Goal: Information Seeking & Learning: Learn about a topic

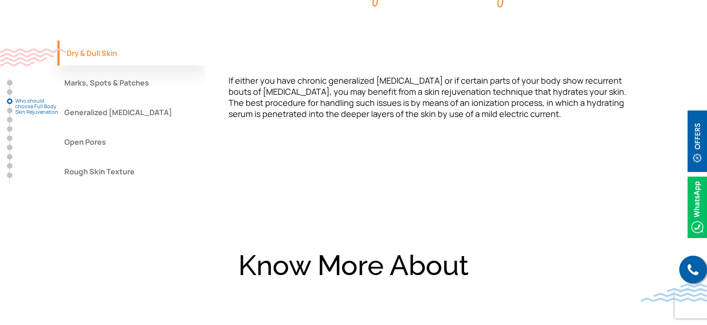
scroll to position [888, 0]
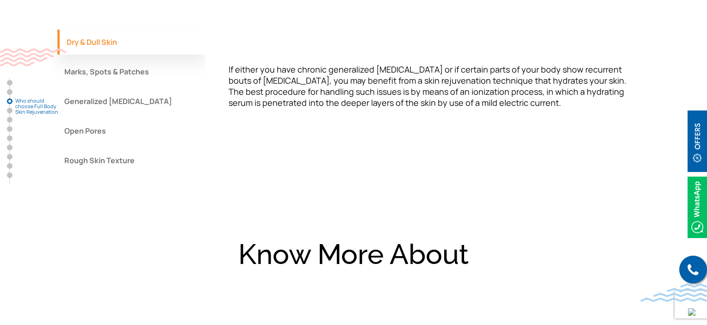
click at [121, 104] on button "Generalized Tanning" at bounding box center [131, 101] width 148 height 25
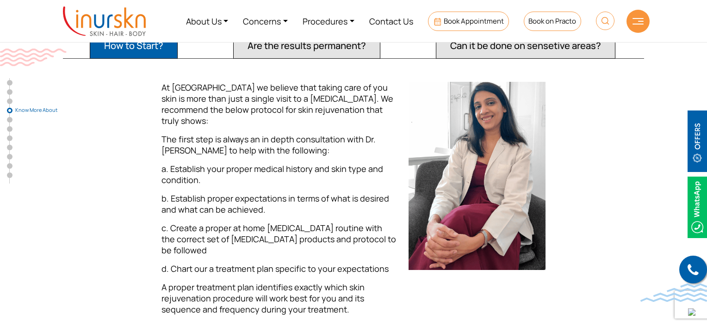
scroll to position [1091, 0]
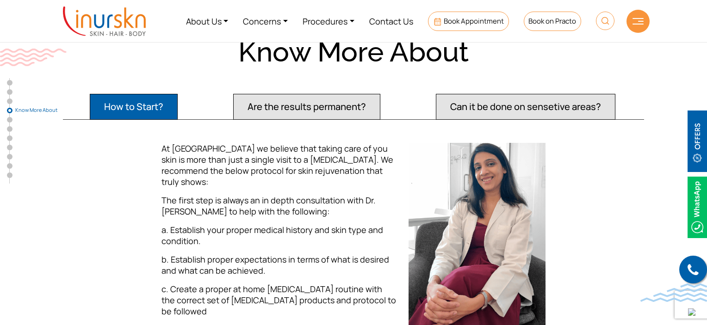
click at [335, 107] on button "Are the results permanent?" at bounding box center [306, 107] width 147 height 26
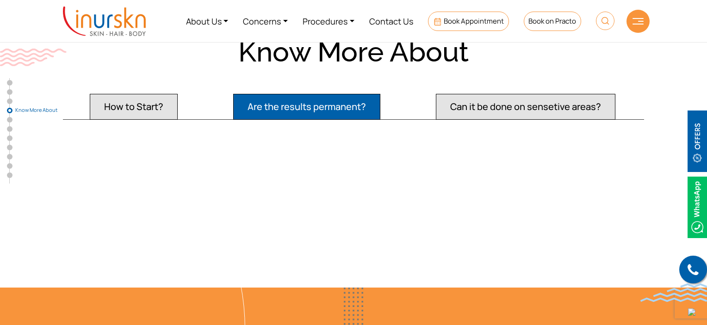
click at [335, 107] on button "Are the results permanent?" at bounding box center [306, 107] width 147 height 26
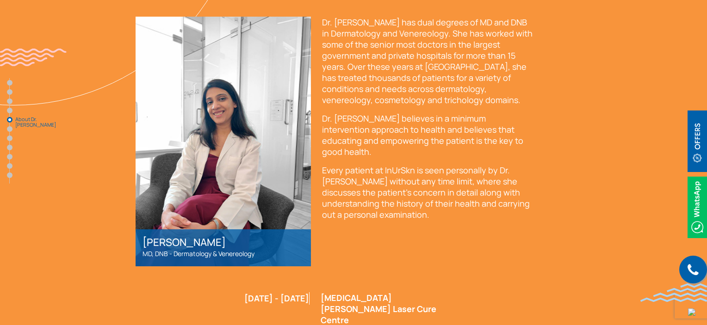
scroll to position [1656, 0]
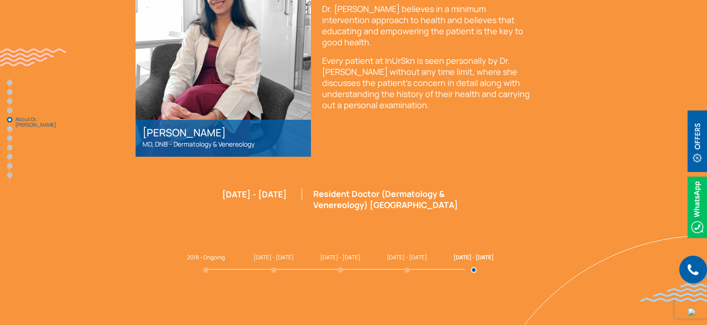
click at [206, 253] on span "2018 - Ongoing" at bounding box center [206, 257] width 38 height 8
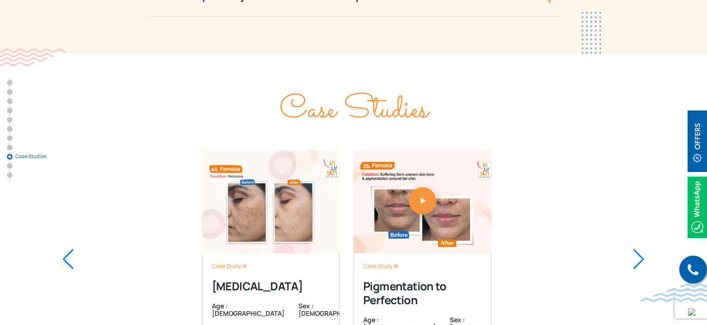
scroll to position [3477, 0]
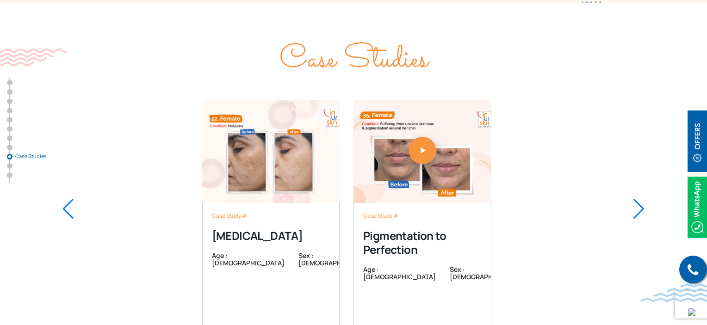
click at [640, 199] on div at bounding box center [638, 209] width 12 height 20
click at [638, 199] on div at bounding box center [638, 209] width 12 height 20
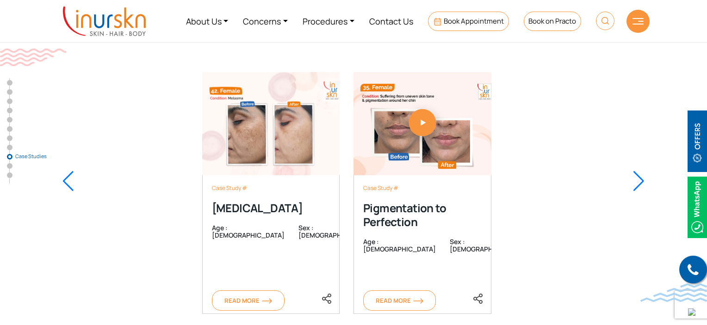
scroll to position [3505, 0]
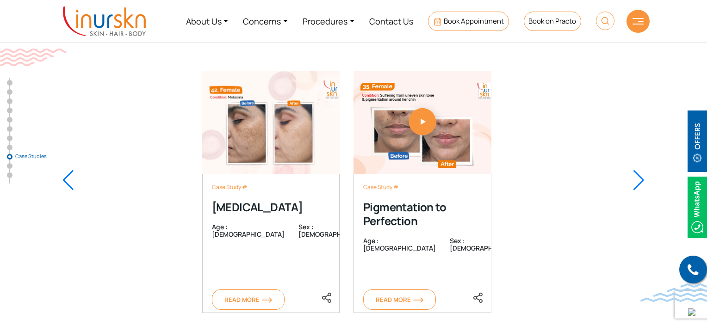
click at [640, 170] on div at bounding box center [638, 180] width 12 height 20
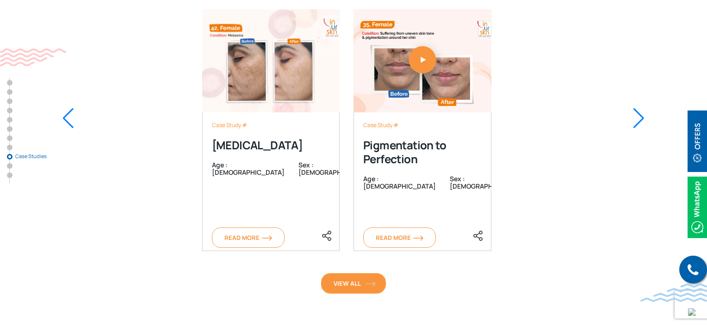
click at [370, 273] on link "View All" at bounding box center [353, 283] width 65 height 20
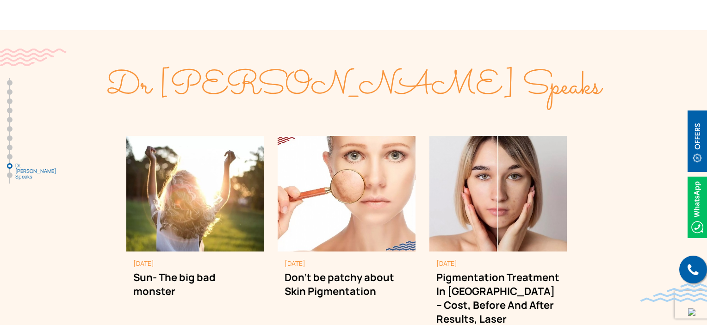
scroll to position [3902, 0]
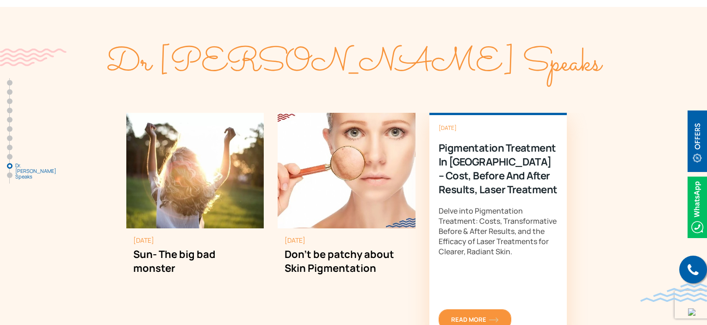
click at [479, 315] on span "Read More" at bounding box center [475, 319] width 48 height 8
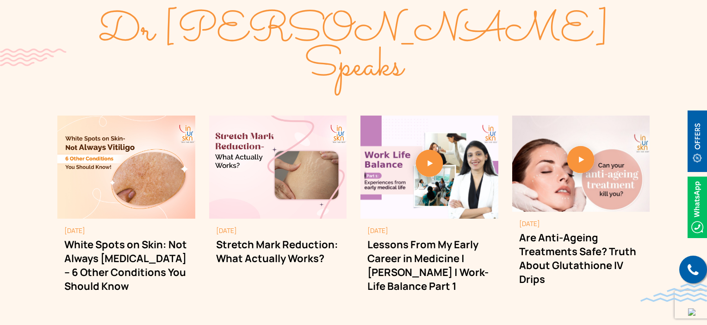
scroll to position [2059, 0]
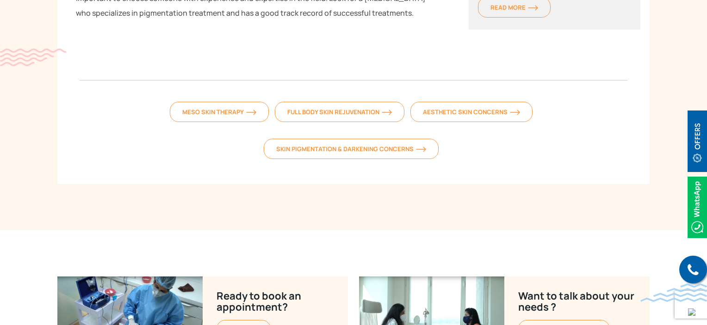
scroll to position [1891, 0]
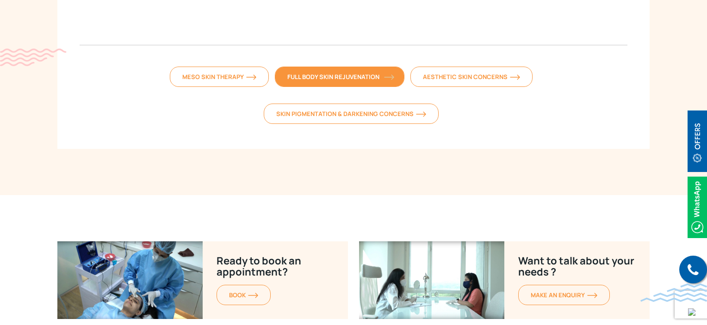
click at [298, 67] on link "Full Body Skin Rejuvenation" at bounding box center [340, 77] width 130 height 20
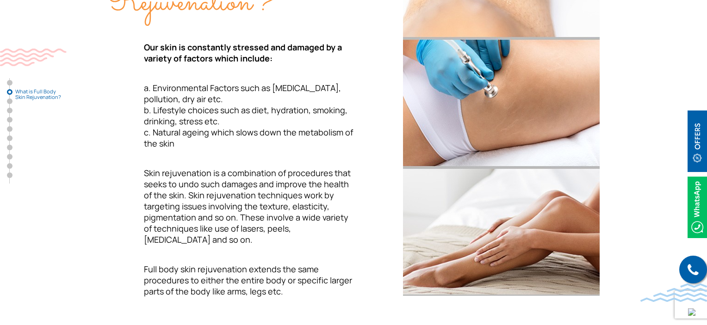
scroll to position [424, 0]
